Goal: Transaction & Acquisition: Purchase product/service

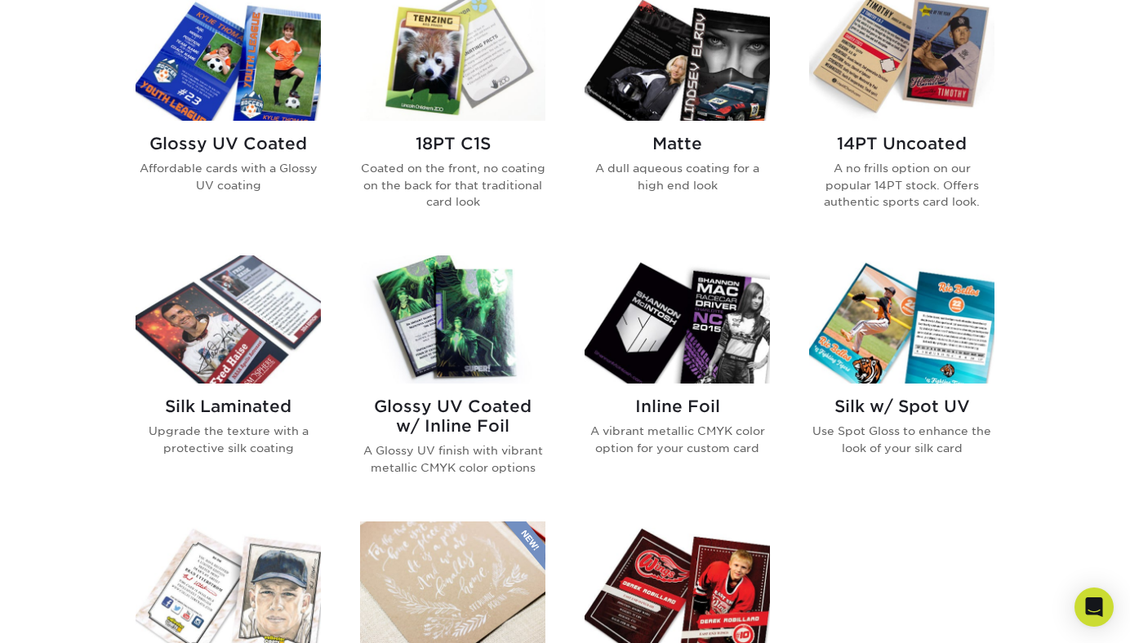
scroll to position [825, 0]
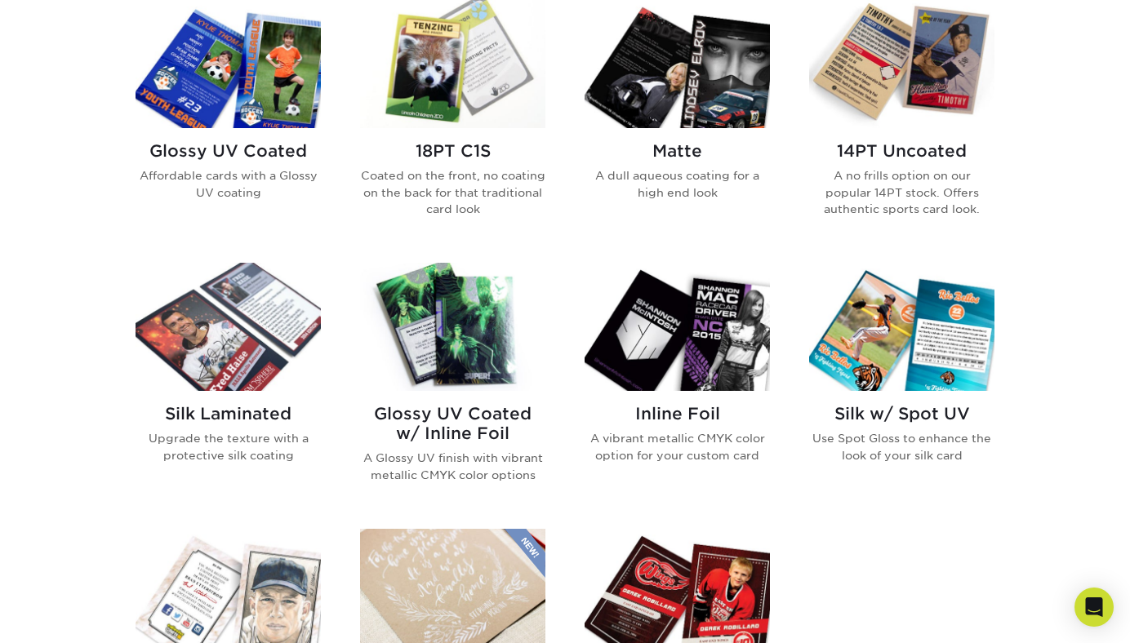
click at [717, 346] on img at bounding box center [676, 327] width 185 height 128
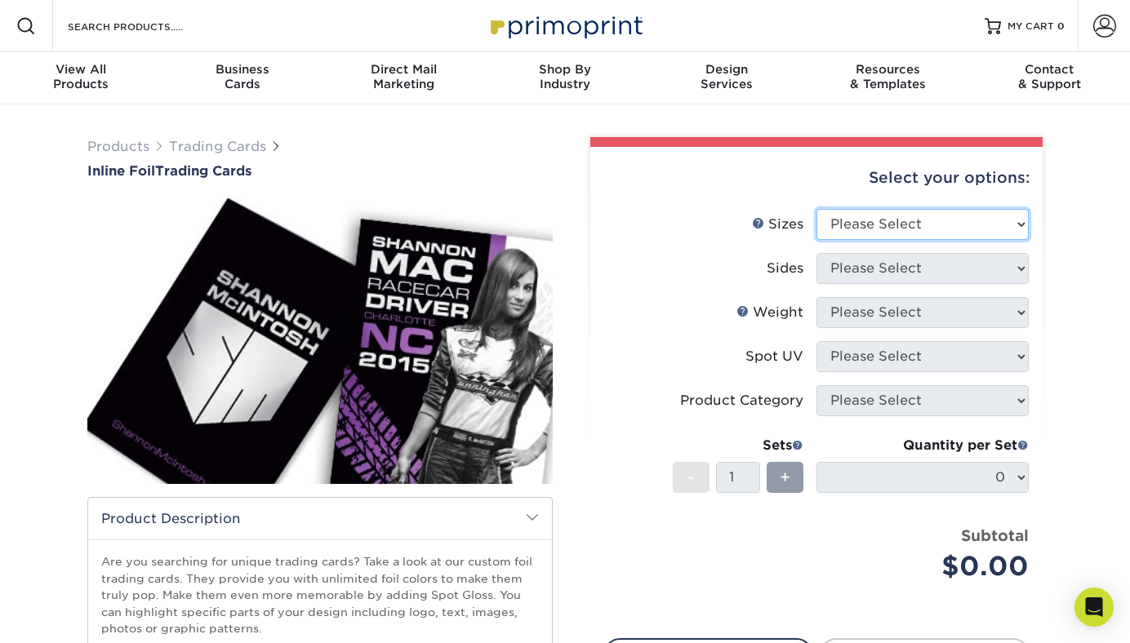
click at [859, 224] on select "Please Select 2.5" x 3.5"" at bounding box center [922, 224] width 212 height 31
select select "2.50x3.50"
click at [816, 209] on select "Please Select 2.5" x 3.5"" at bounding box center [922, 224] width 212 height 31
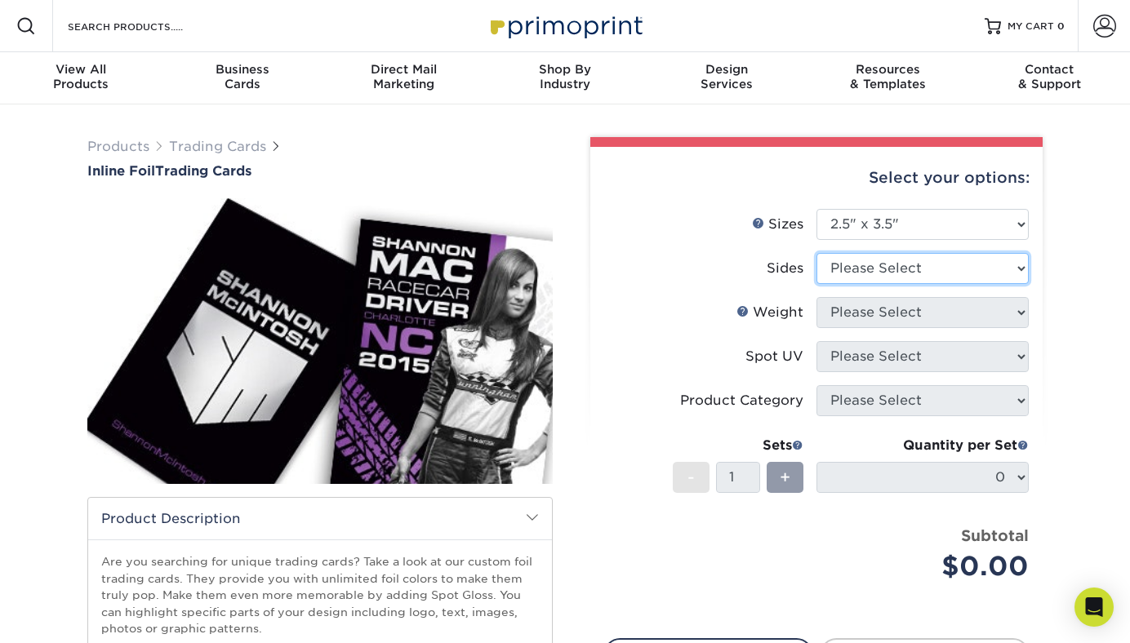
click at [873, 269] on select "Please Select Print Both Sides - Foil Back Only Print Both Sides - Foil Both Si…" at bounding box center [922, 268] width 212 height 31
select select "2ba18f74-0f96-487e-8b6e-985b404b3305"
click at [816, 253] on select "Please Select Print Both Sides - Foil Back Only Print Both Sides - Foil Both Si…" at bounding box center [922, 268] width 212 height 31
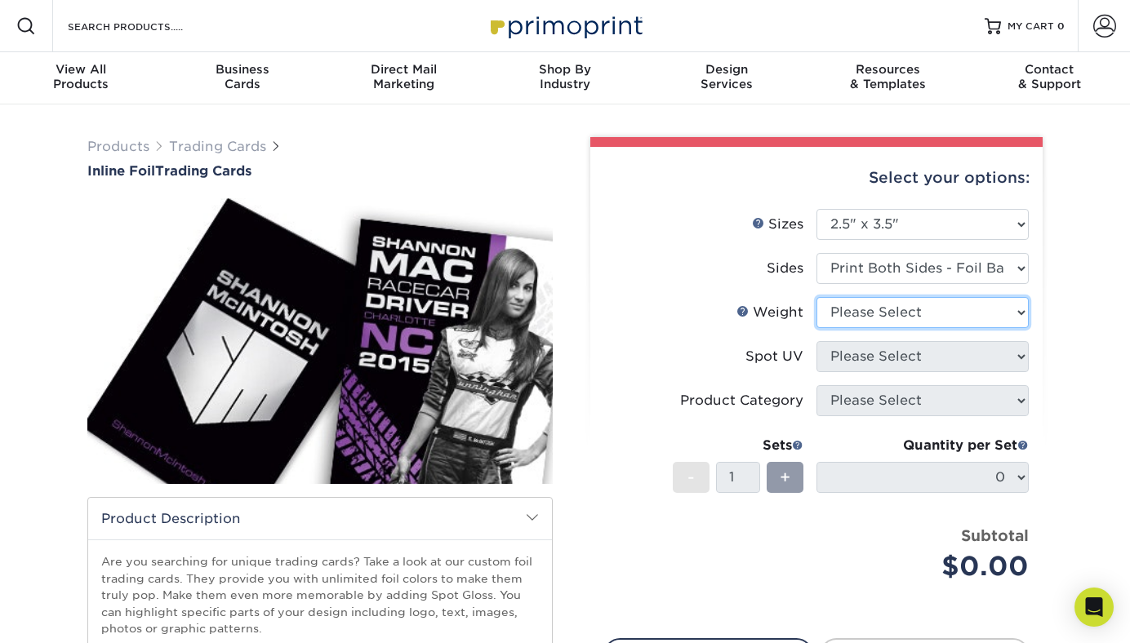
click at [908, 313] on select "Please Select 16PT" at bounding box center [922, 312] width 212 height 31
select select "16PT"
click at [816, 297] on select "Please Select 16PT" at bounding box center [922, 312] width 212 height 31
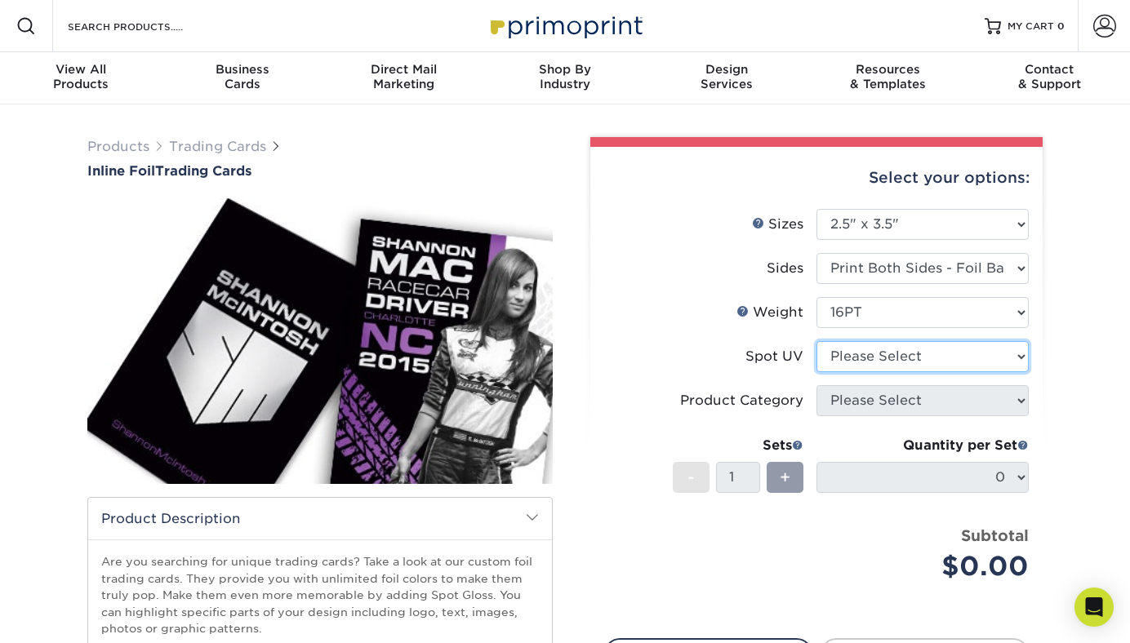
click at [912, 363] on select "Please Select No Spot UV Front and Back (Both Sides) Front Only Back Only" at bounding box center [922, 356] width 212 height 31
select select "3"
click at [816, 341] on select "Please Select No Spot UV Front and Back (Both Sides) Front Only Back Only" at bounding box center [922, 356] width 212 height 31
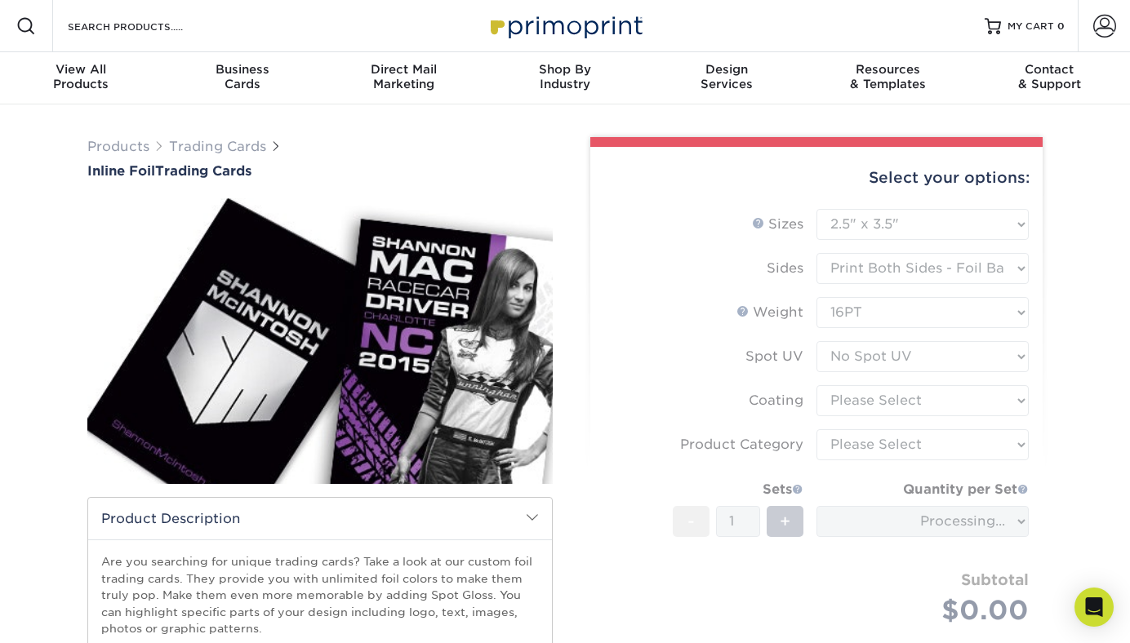
click at [933, 402] on form "Sizes Help Sizes Please Select 2.5" x 3.5" Sides Please Select 16PT - 1" at bounding box center [816, 436] width 426 height 455
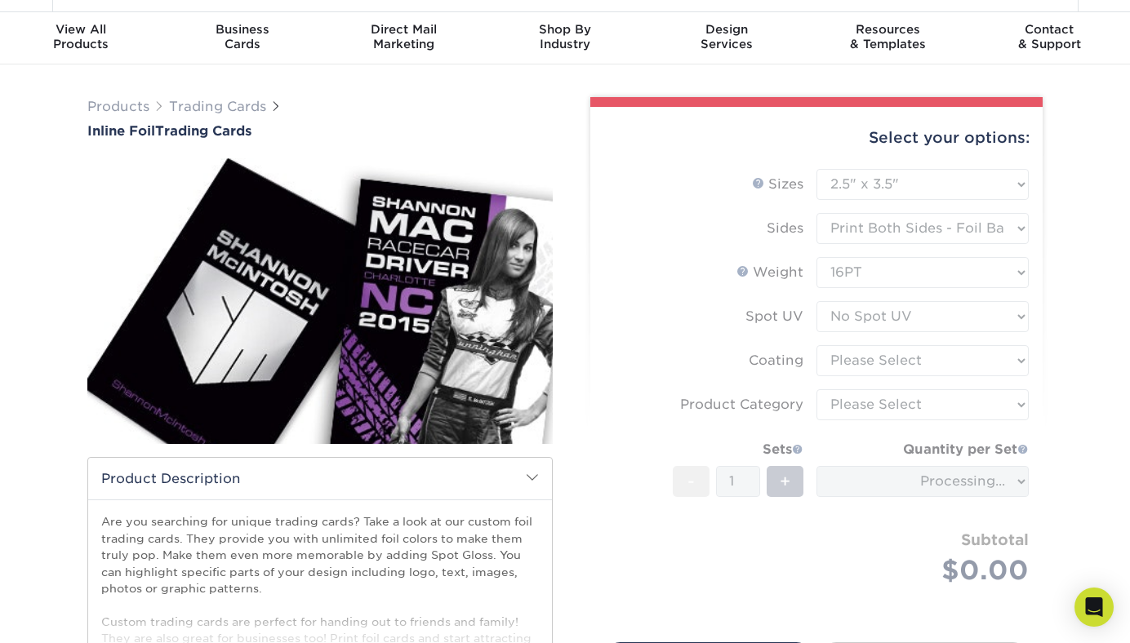
scroll to position [51, 0]
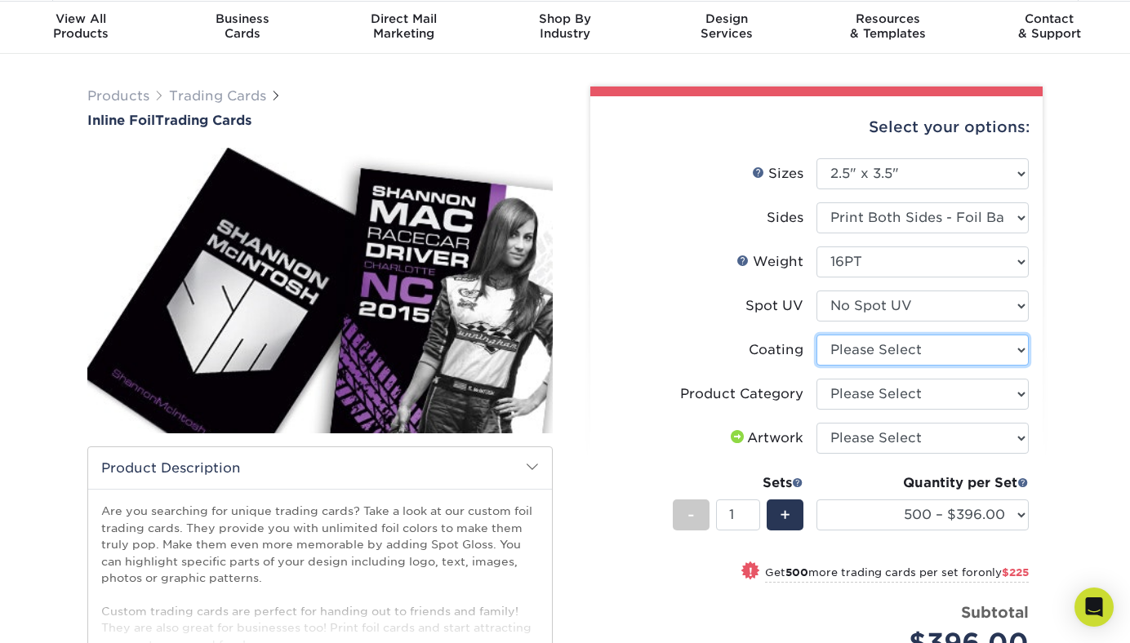
click at [873, 353] on select at bounding box center [922, 350] width 212 height 31
select select "3e7618de-abca-4bda-9f97-8b9129e913d8"
click at [816, 335] on select at bounding box center [922, 350] width 212 height 31
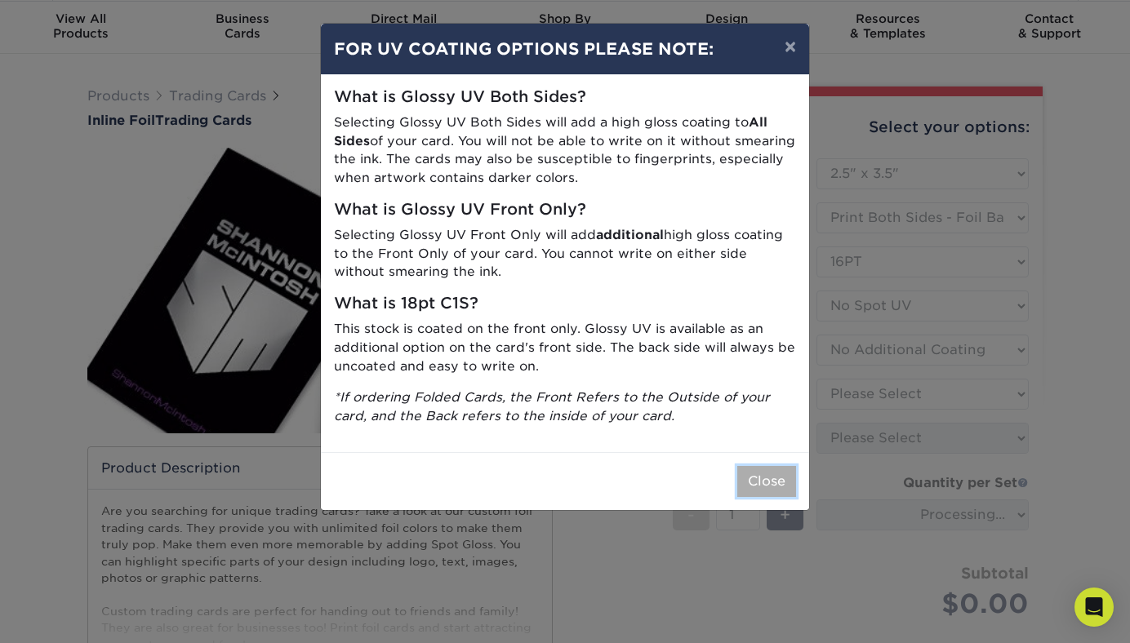
click at [766, 494] on button "Close" at bounding box center [766, 481] width 59 height 31
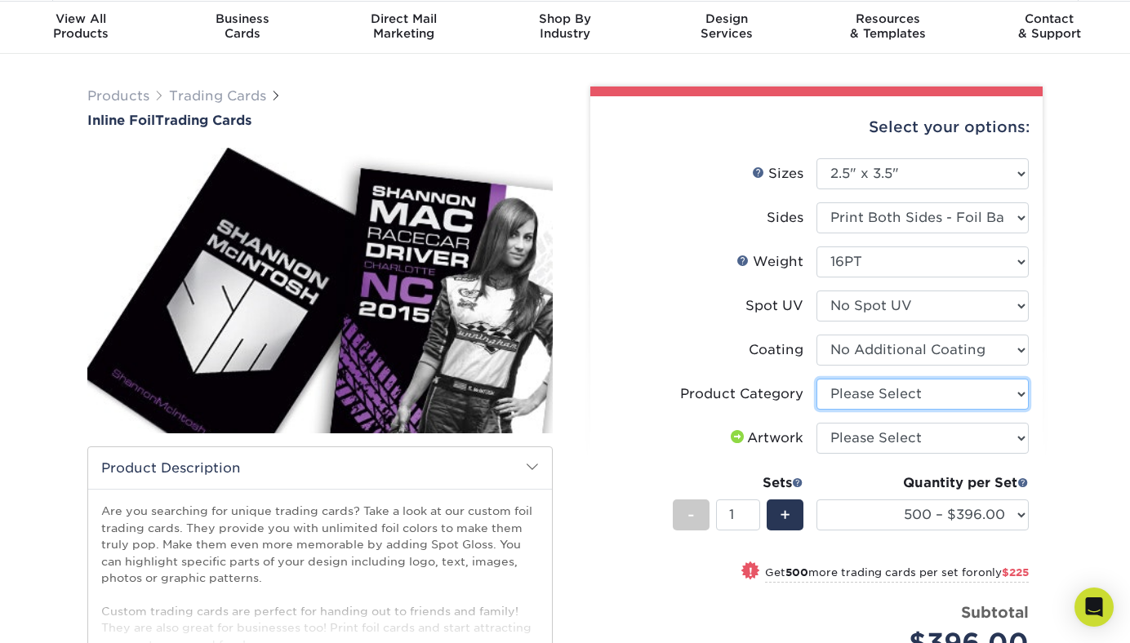
click at [897, 394] on select "Please Select Trading Cards" at bounding box center [922, 394] width 212 height 31
select select "c2f9bce9-36c2-409d-b101-c29d9d031e18"
click at [816, 379] on select "Please Select Trading Cards" at bounding box center [922, 394] width 212 height 31
click at [899, 441] on select "Please Select I will upload files I need a design - $100" at bounding box center [922, 438] width 212 height 31
select select "upload"
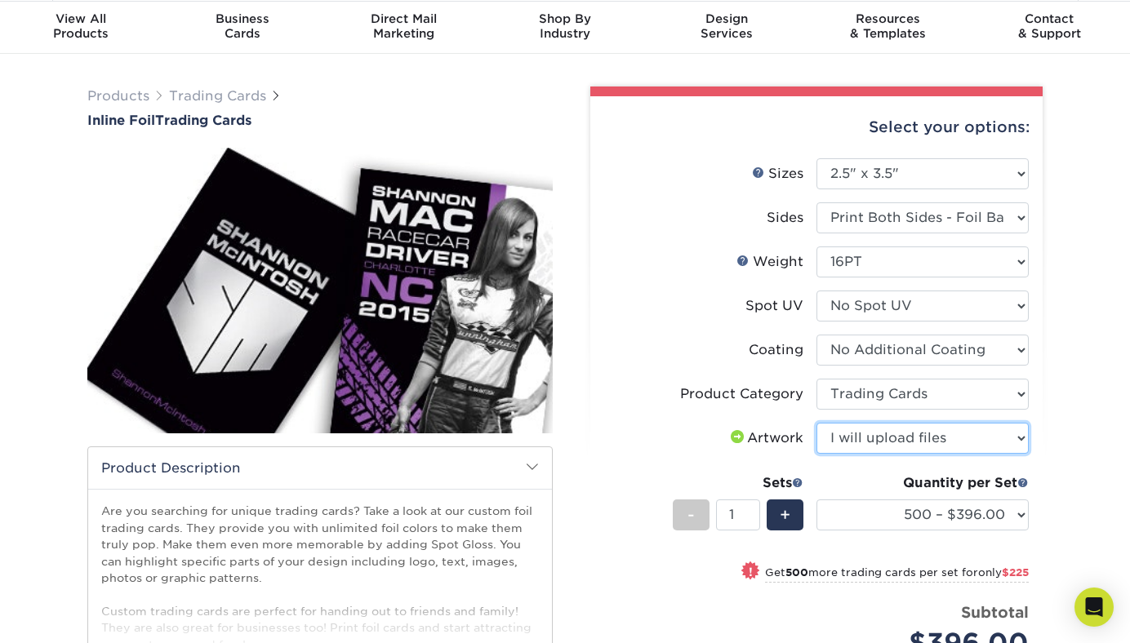
click at [816, 423] on select "Please Select I will upload files I need a design - $100" at bounding box center [922, 438] width 212 height 31
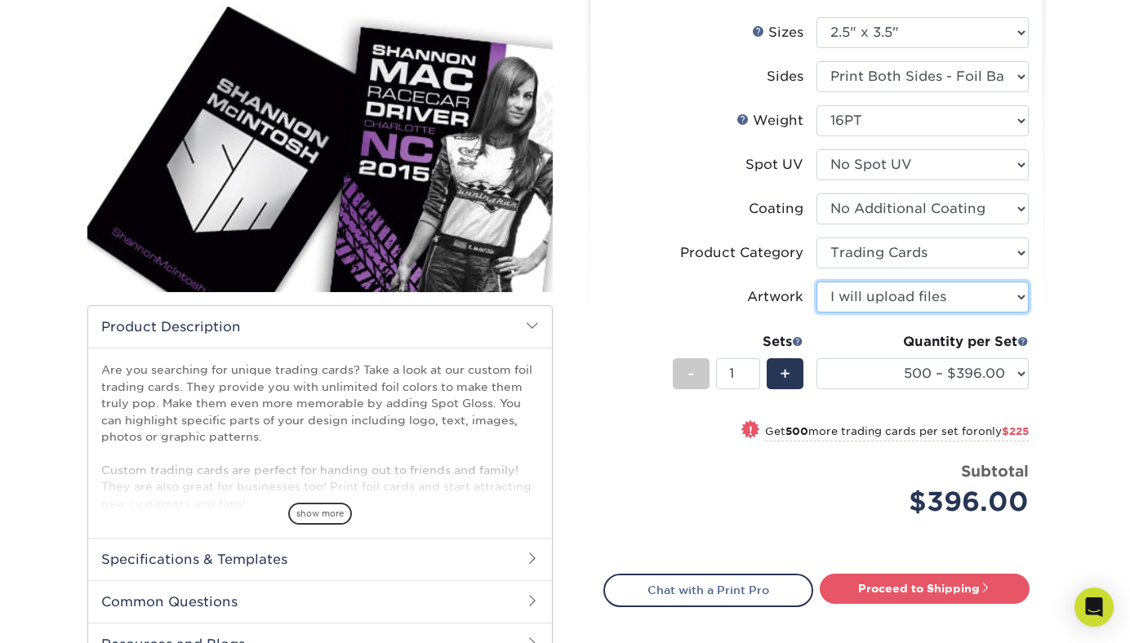
scroll to position [197, 0]
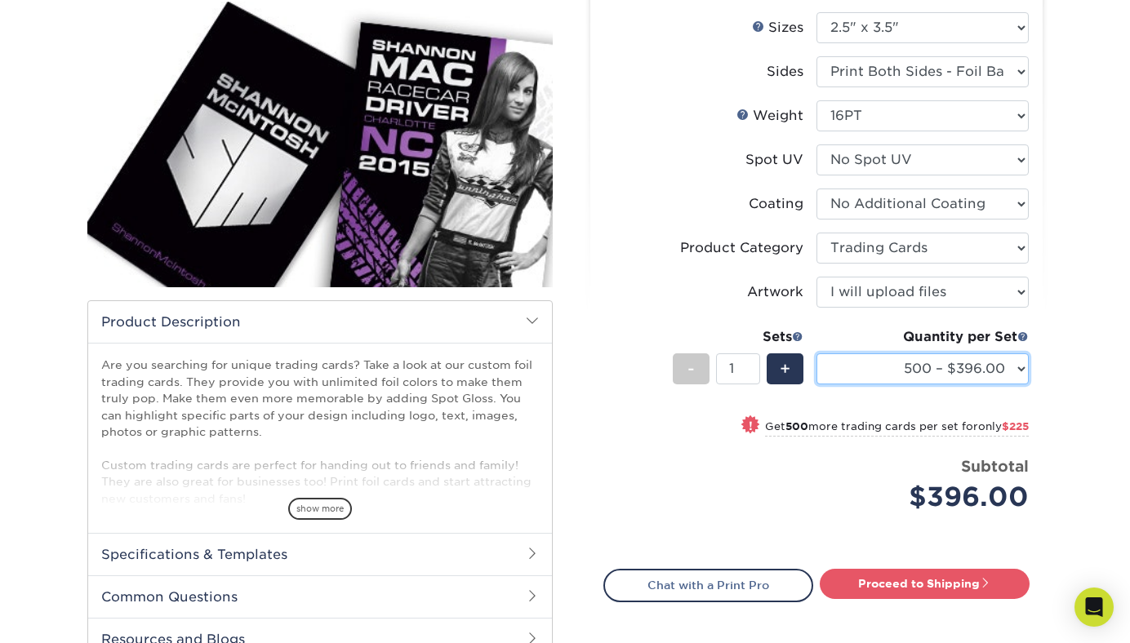
click at [872, 372] on select "500 – $396.00 1000 – $621.00 2500 – $896.00 5000 – $1262.00" at bounding box center [922, 368] width 212 height 31
click at [816, 353] on select "500 – $396.00 1000 – $621.00 2500 – $896.00 5000 – $1262.00" at bounding box center [922, 368] width 212 height 31
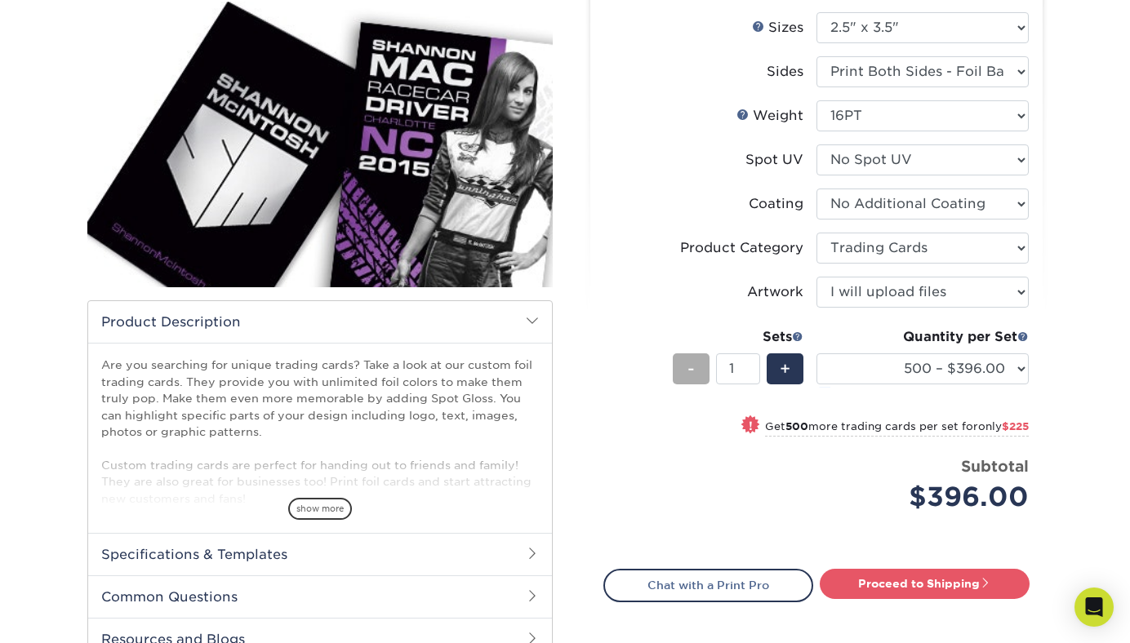
click at [690, 371] on span "-" at bounding box center [690, 369] width 7 height 24
click at [693, 375] on span "-" at bounding box center [690, 369] width 7 height 24
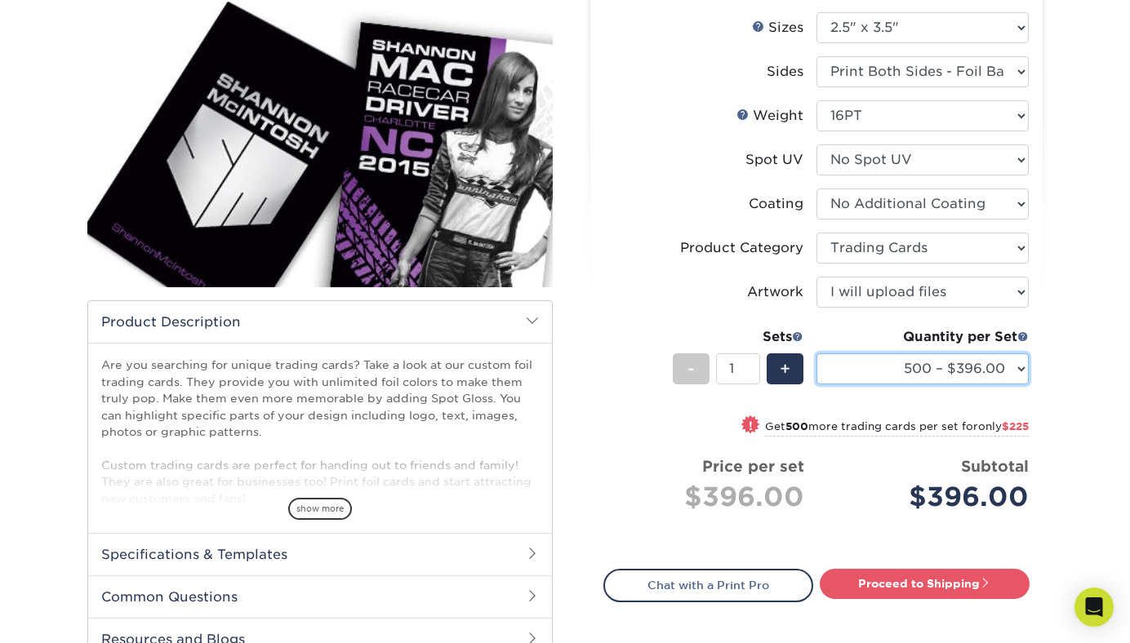
click at [890, 380] on select "500 – $396.00 1000 – $621.00 2500 – $896.00 5000 – $1262.00" at bounding box center [922, 368] width 212 height 31
click at [816, 353] on select "500 – $396.00 1000 – $621.00 2500 – $896.00 5000 – $1262.00" at bounding box center [922, 368] width 212 height 31
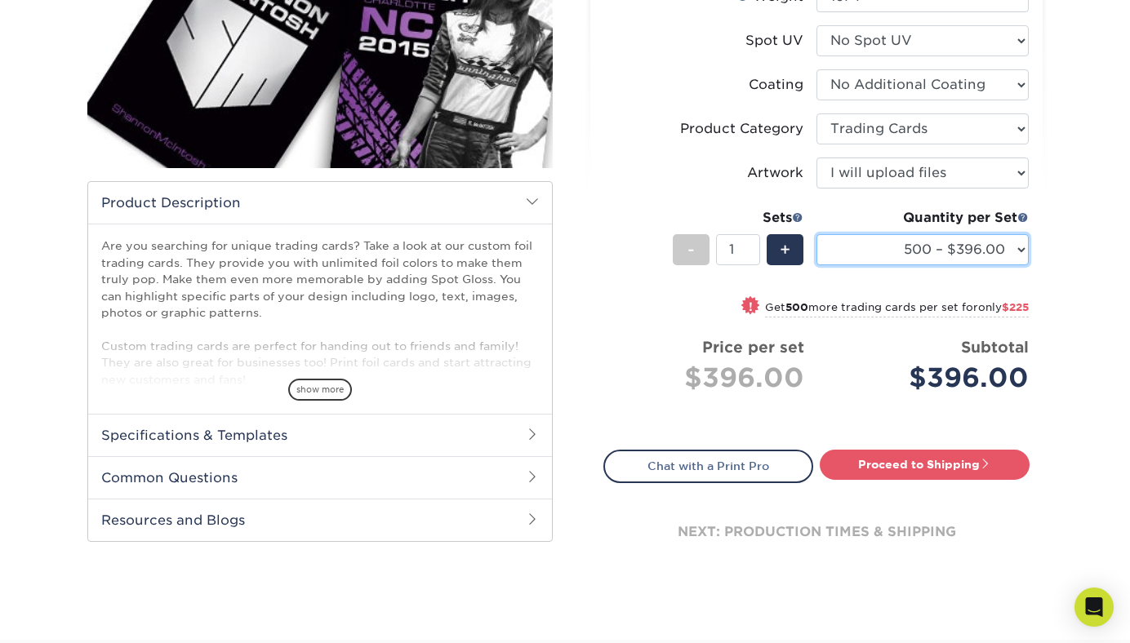
scroll to position [330, 0]
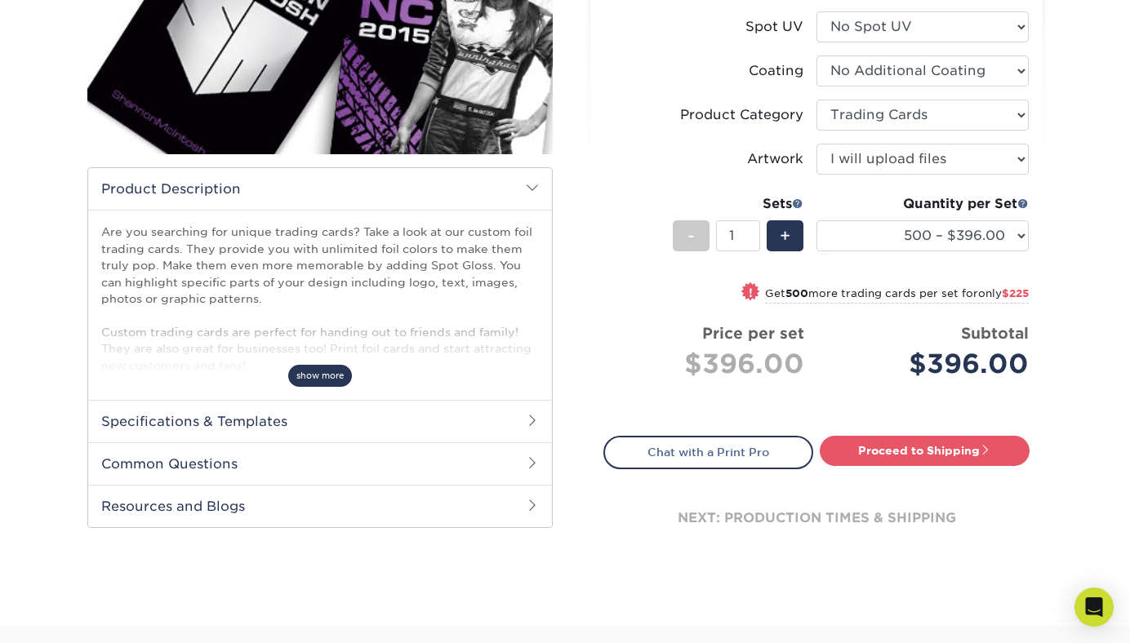
click at [333, 378] on span "show more" at bounding box center [320, 376] width 64 height 22
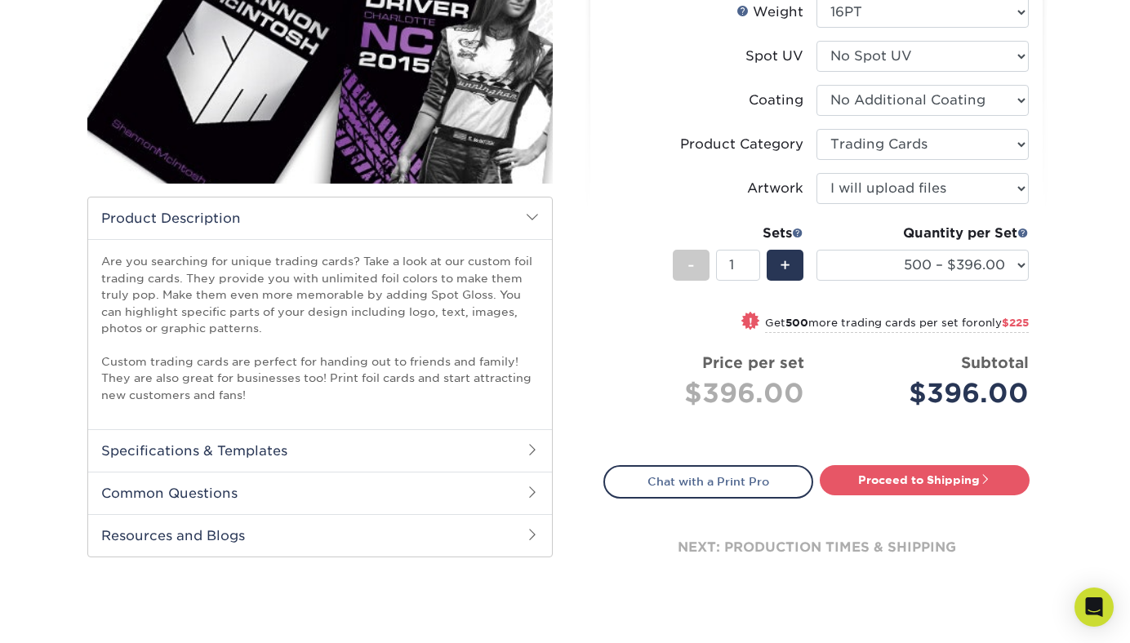
scroll to position [301, 0]
click at [402, 442] on h2 "Specifications & Templates" at bounding box center [320, 449] width 464 height 42
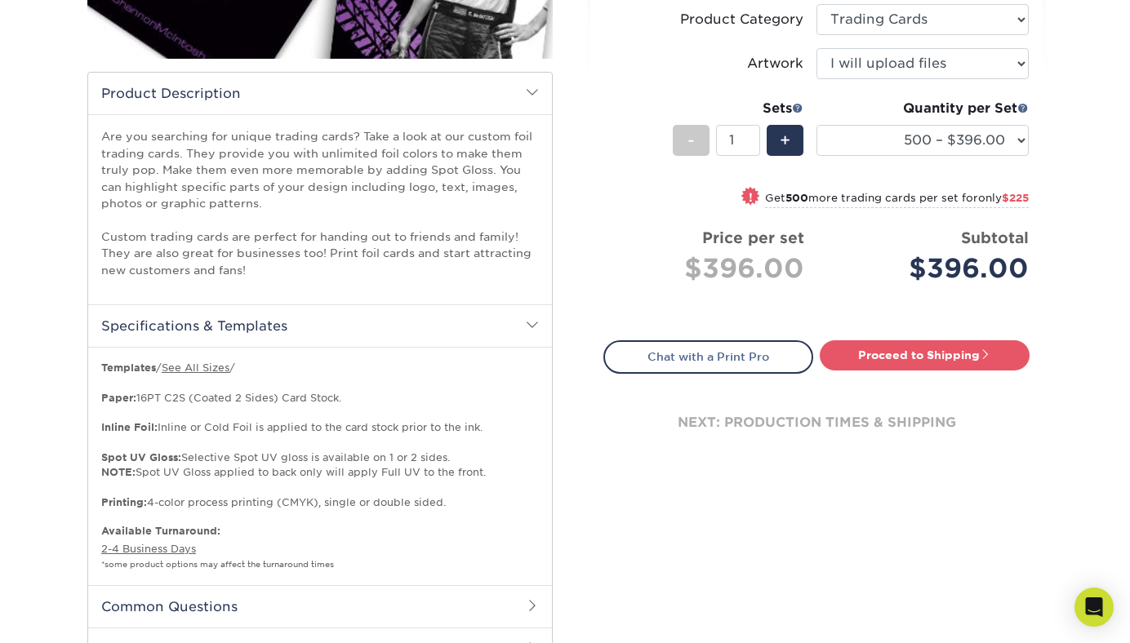
scroll to position [426, 0]
drag, startPoint x: 206, startPoint y: 396, endPoint x: 297, endPoint y: 444, distance: 103.3
click at [291, 440] on p "Templates / See All Sizes / Paper: 16PT C2S (Coated 2 Sides) Card Stock. Inline…" at bounding box center [319, 434] width 437 height 149
click at [300, 446] on p "Templates / See All Sizes / Paper: 16PT C2S (Coated 2 Sides) Card Stock. Inline…" at bounding box center [319, 434] width 437 height 149
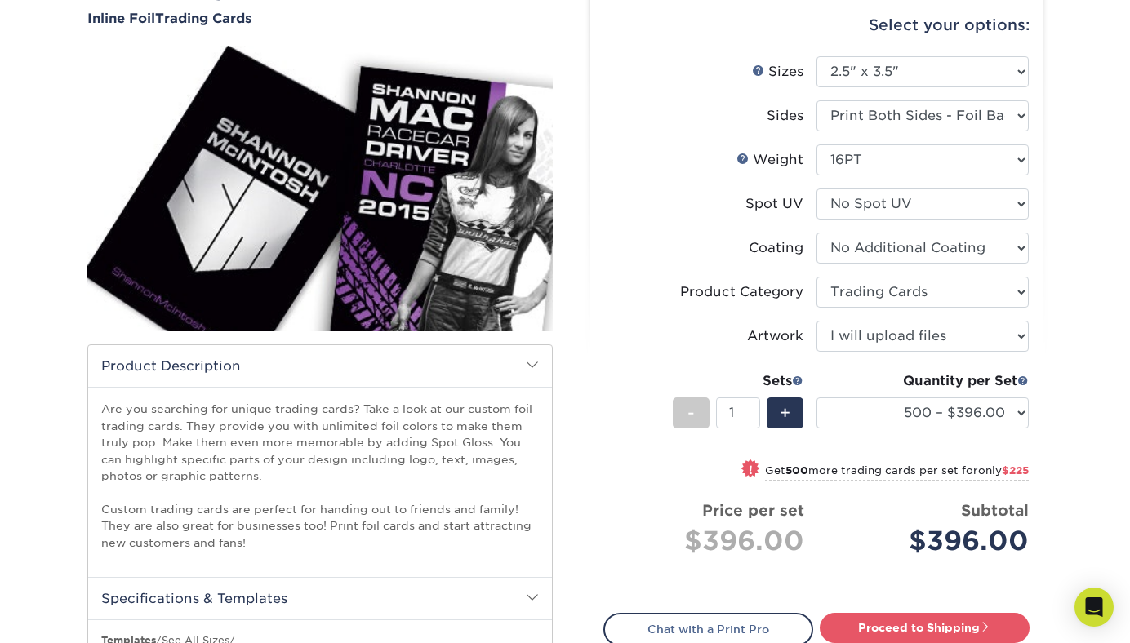
scroll to position [0, 0]
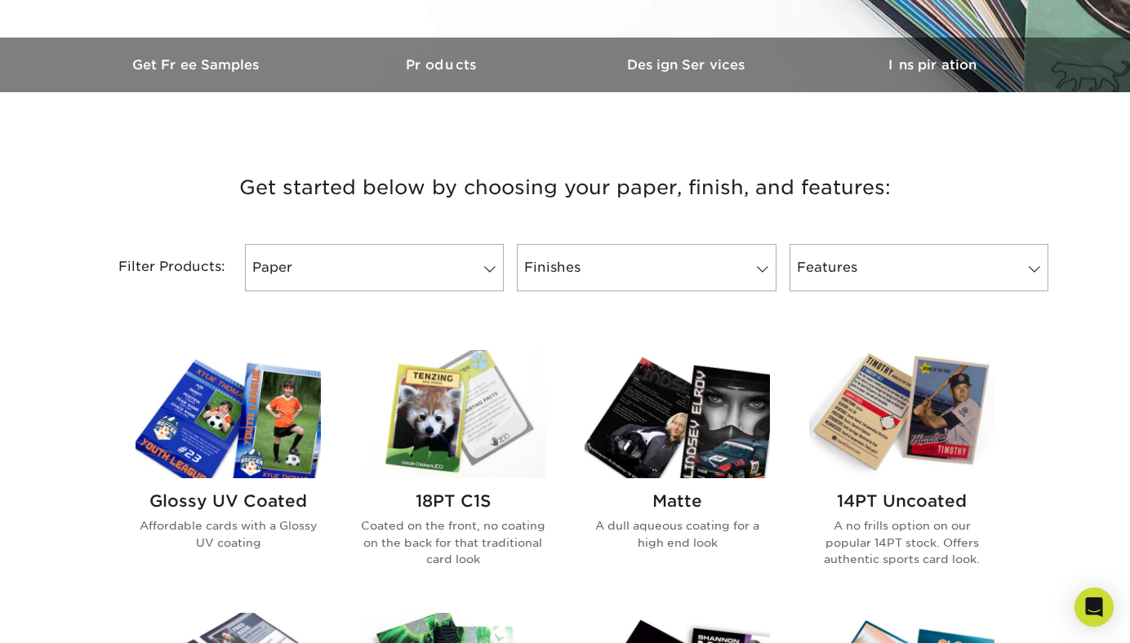
scroll to position [411, 0]
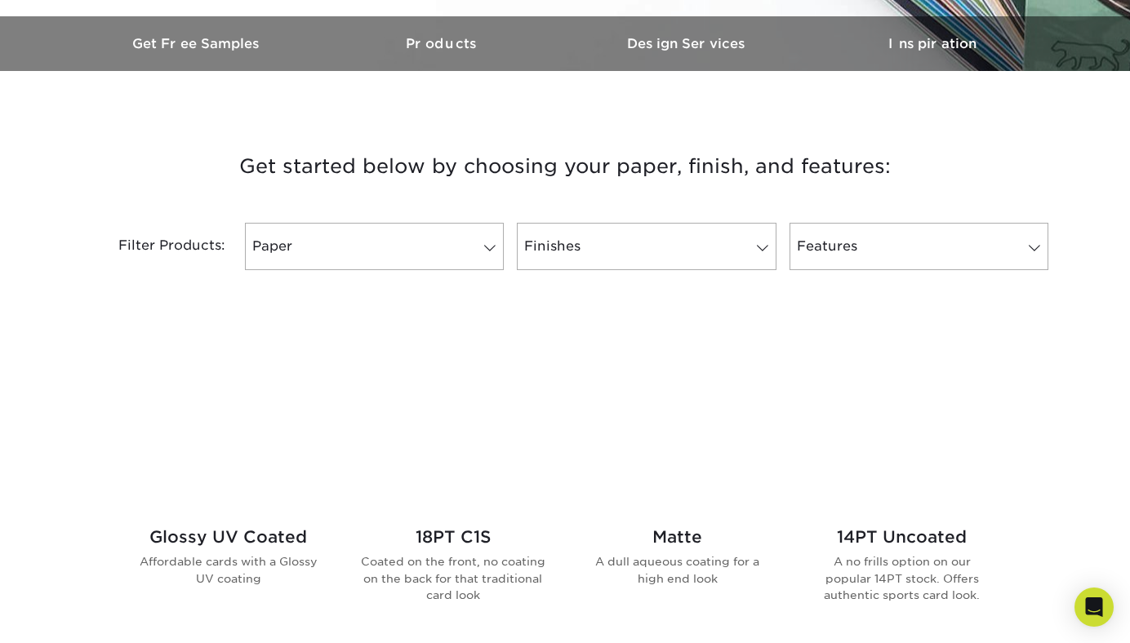
scroll to position [727, 0]
